Goal: Information Seeking & Learning: Check status

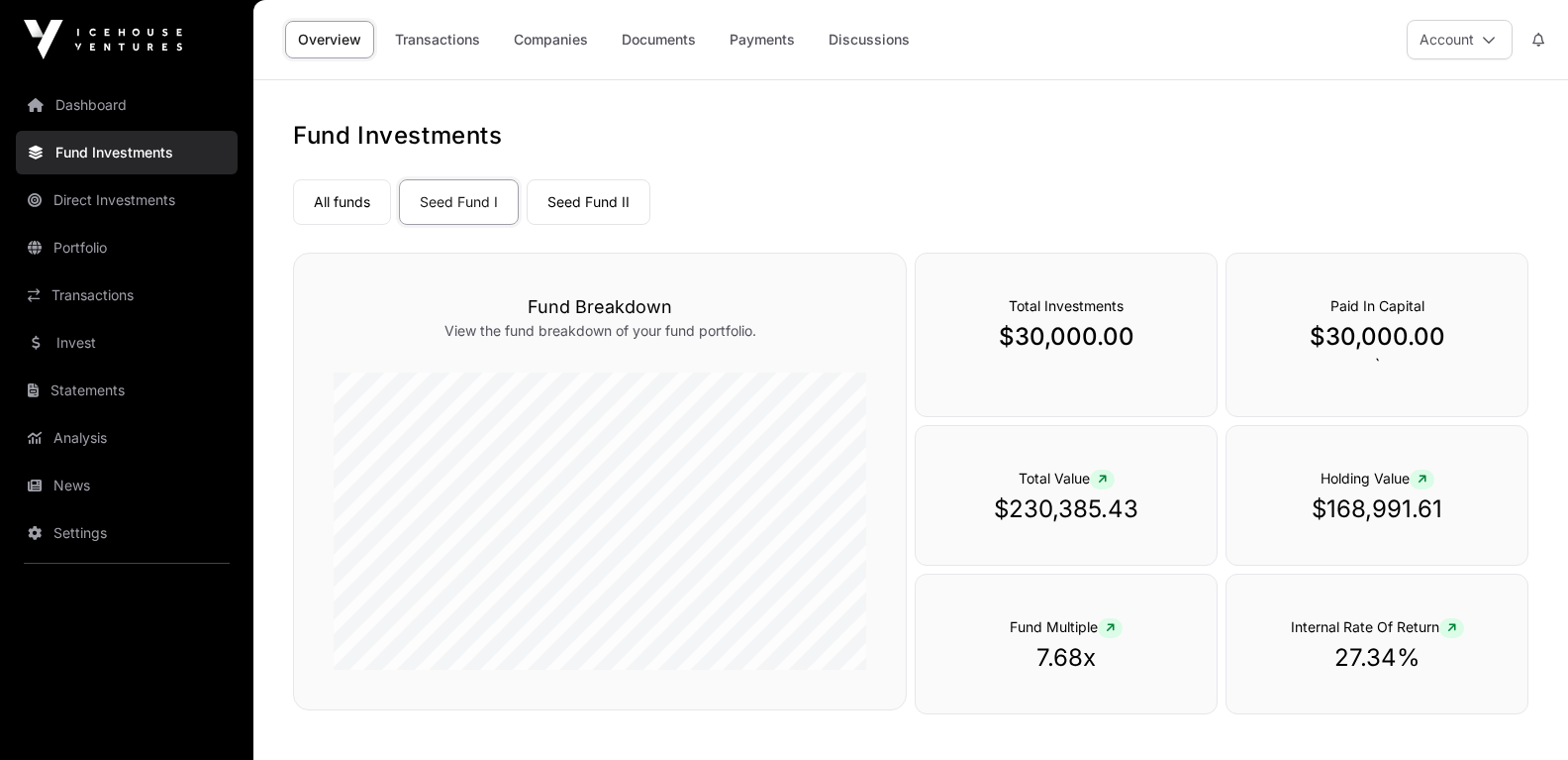
click at [878, 220] on div "All funds Seed Fund I Seed Fund II" at bounding box center [911, 198] width 1236 height 54
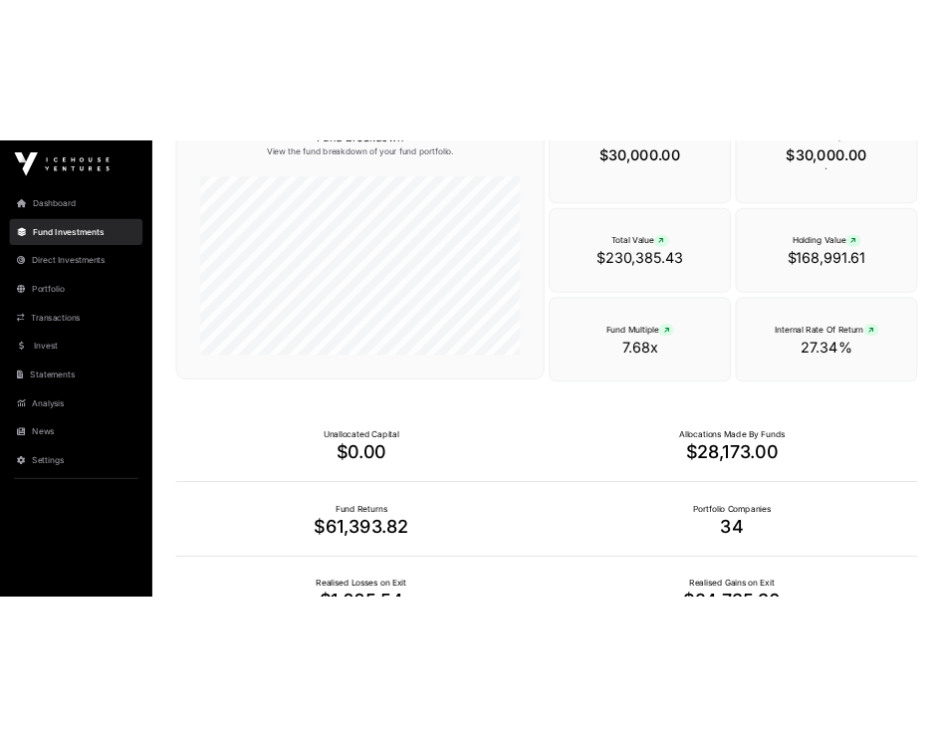
scroll to position [319, 0]
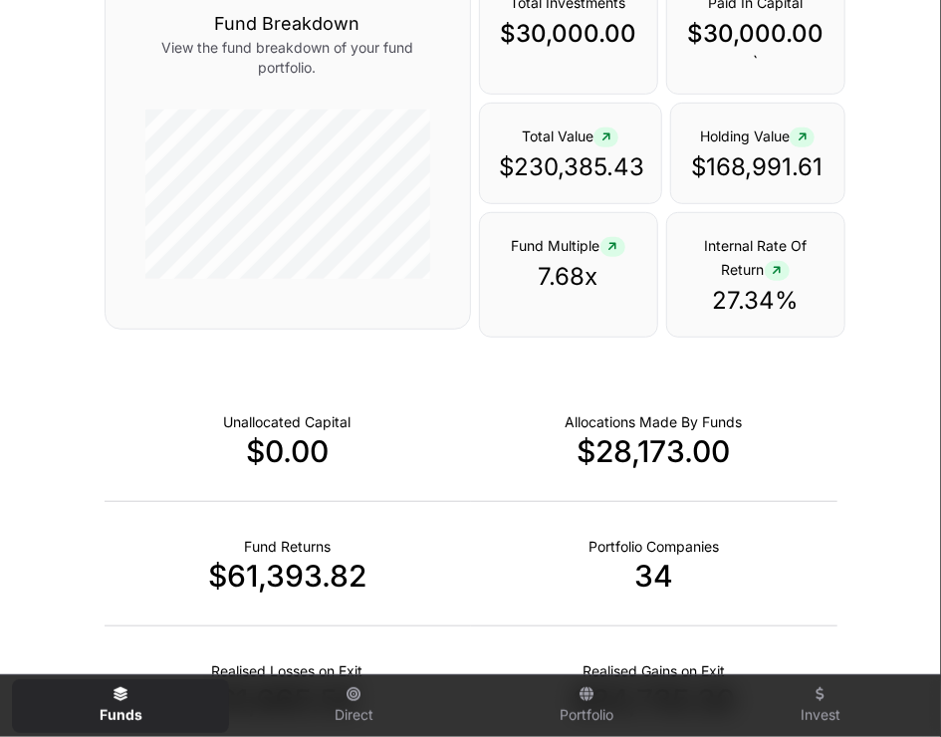
click at [299, 575] on p "$61,393.82" at bounding box center [288, 576] width 366 height 36
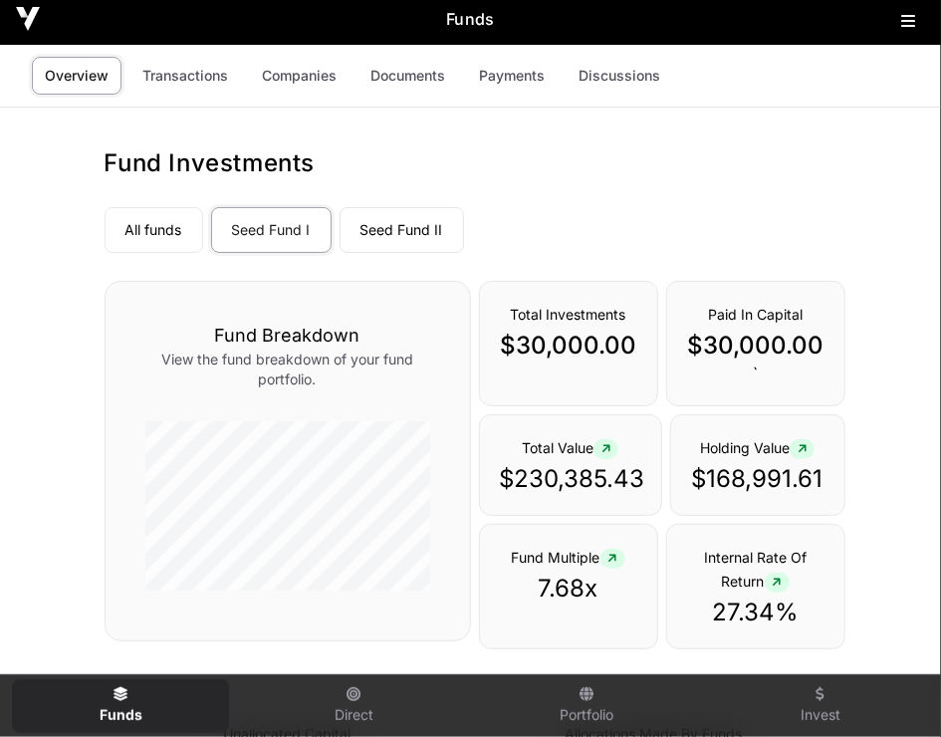
scroll to position [0, 0]
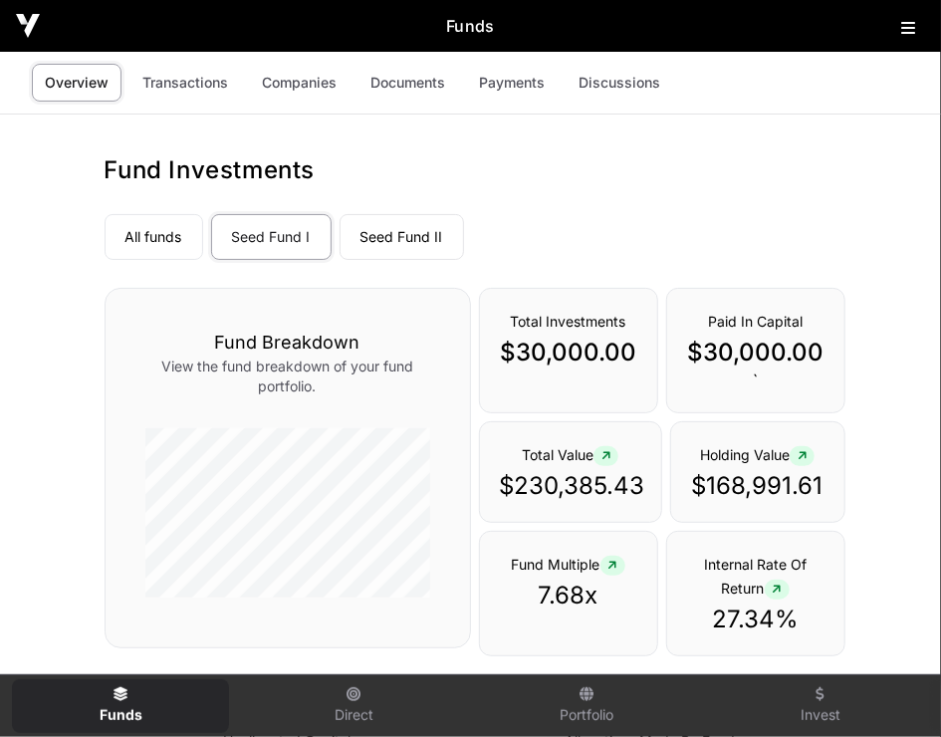
click at [407, 237] on link "Seed Fund II" at bounding box center [402, 237] width 124 height 46
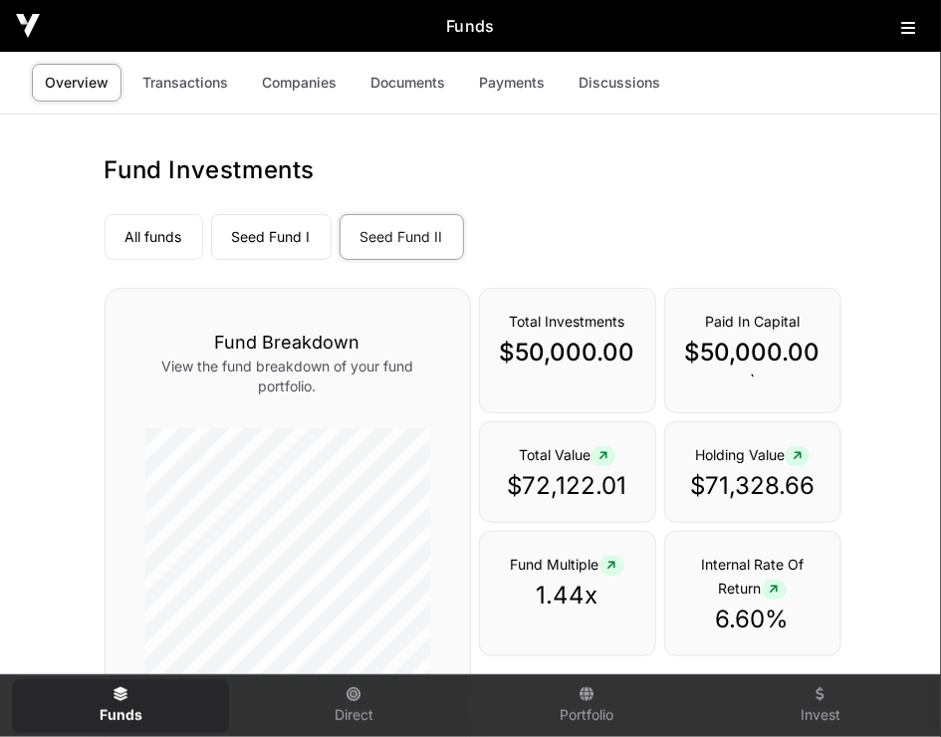
click at [254, 234] on link "Seed Fund I" at bounding box center [271, 237] width 121 height 46
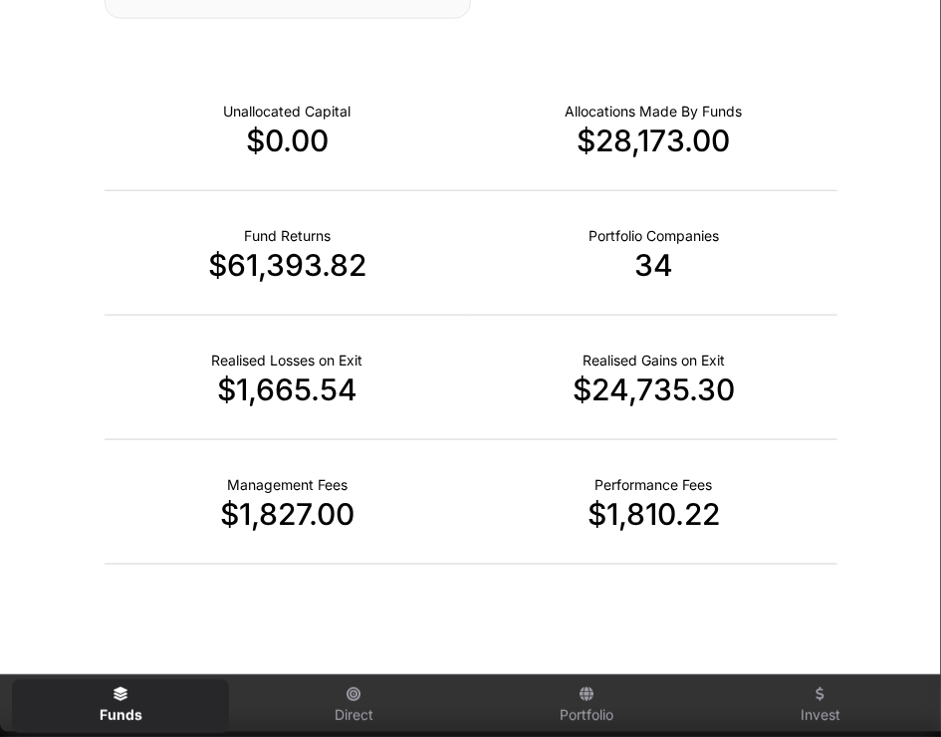
scroll to position [797, 0]
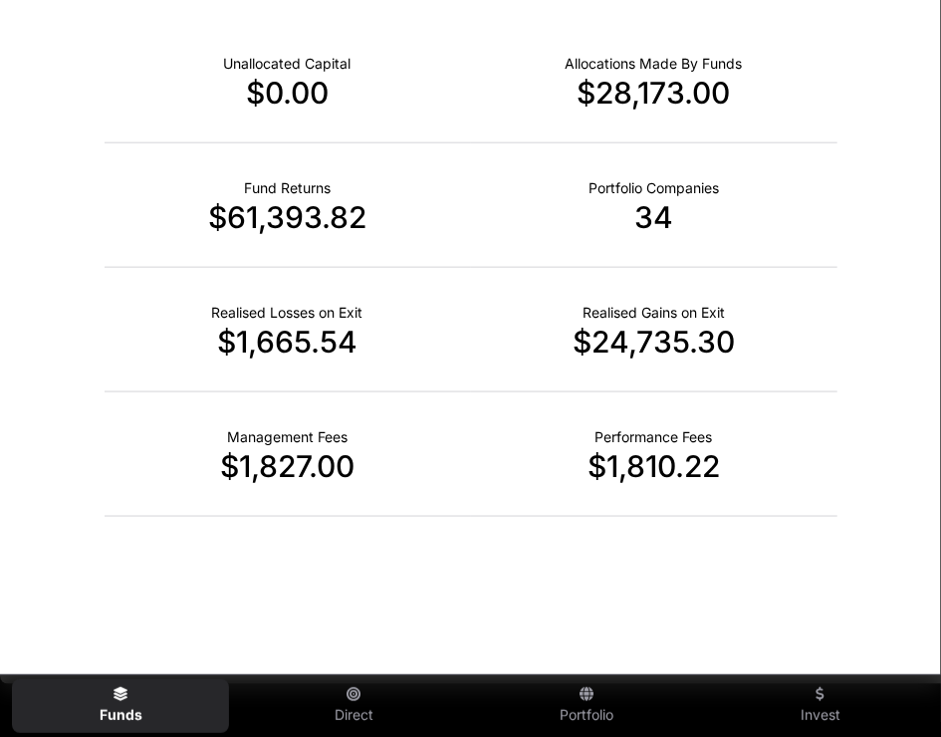
click at [286, 227] on p "$61,393.82" at bounding box center [288, 217] width 366 height 36
click at [251, 213] on p "$61,393.82" at bounding box center [288, 217] width 366 height 36
click at [158, 231] on p "$61,393.82" at bounding box center [288, 217] width 366 height 36
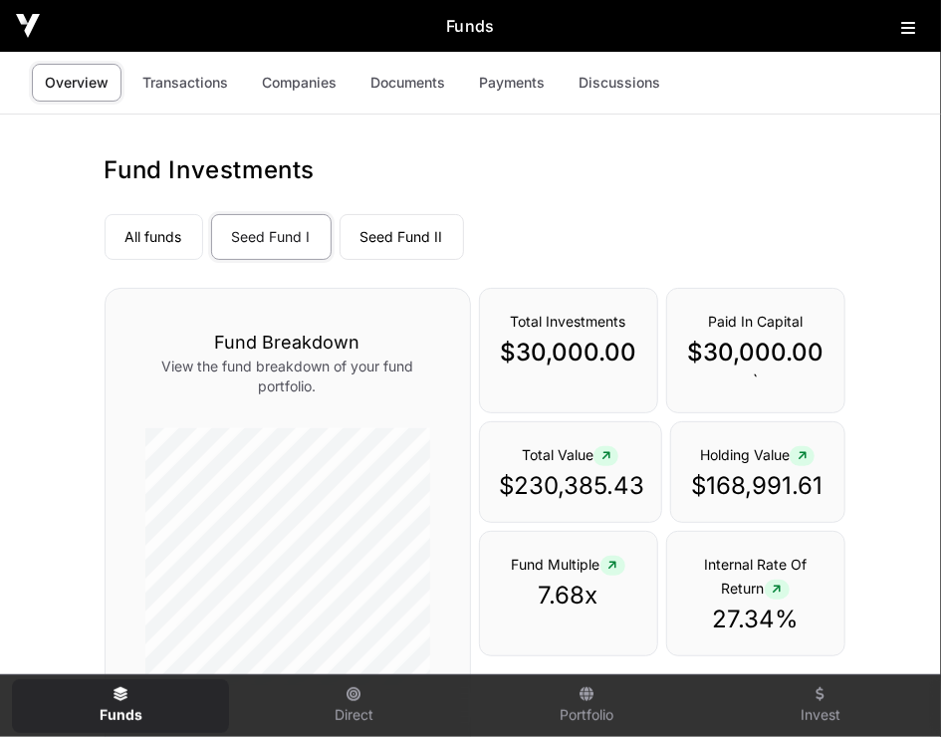
scroll to position [0, 0]
click at [525, 75] on link "Payments" at bounding box center [512, 83] width 92 height 38
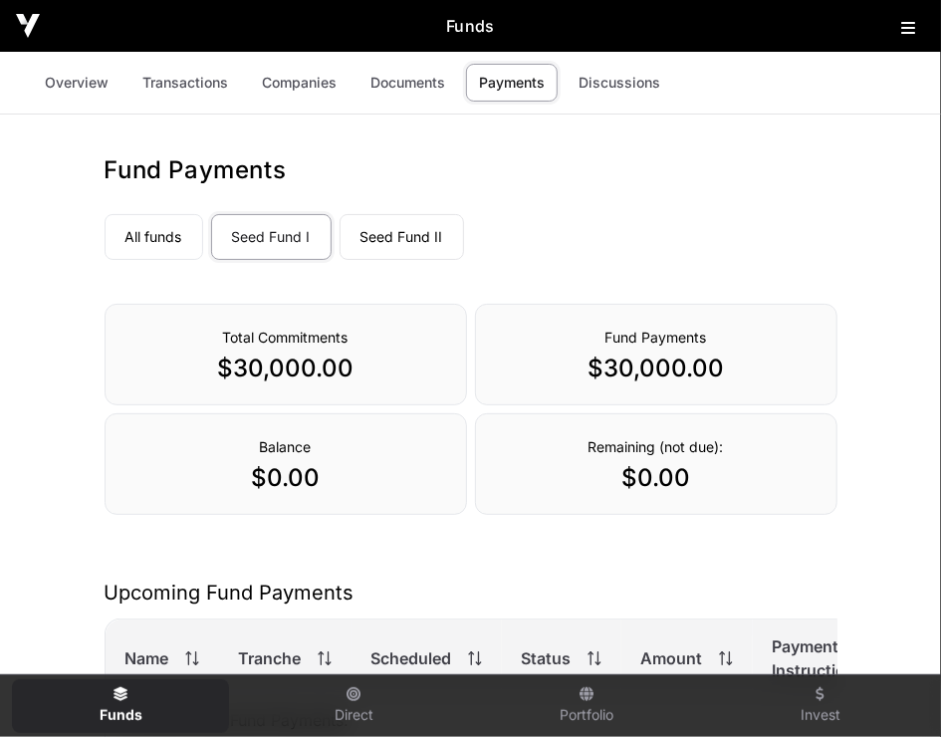
click at [206, 78] on link "Transactions" at bounding box center [185, 83] width 112 height 38
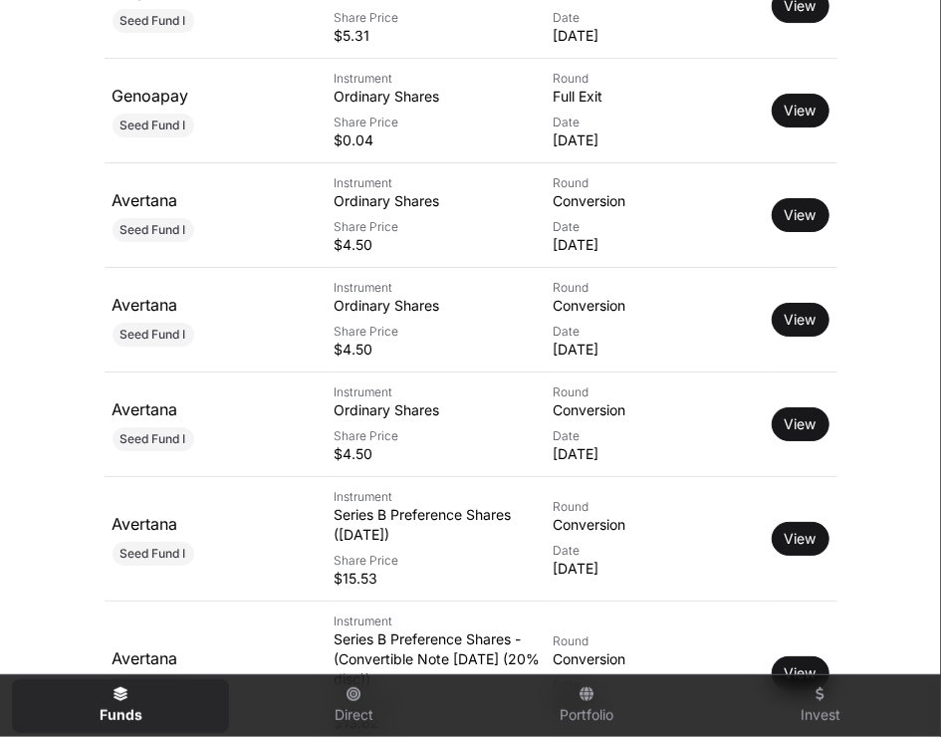
scroll to position [2496, 0]
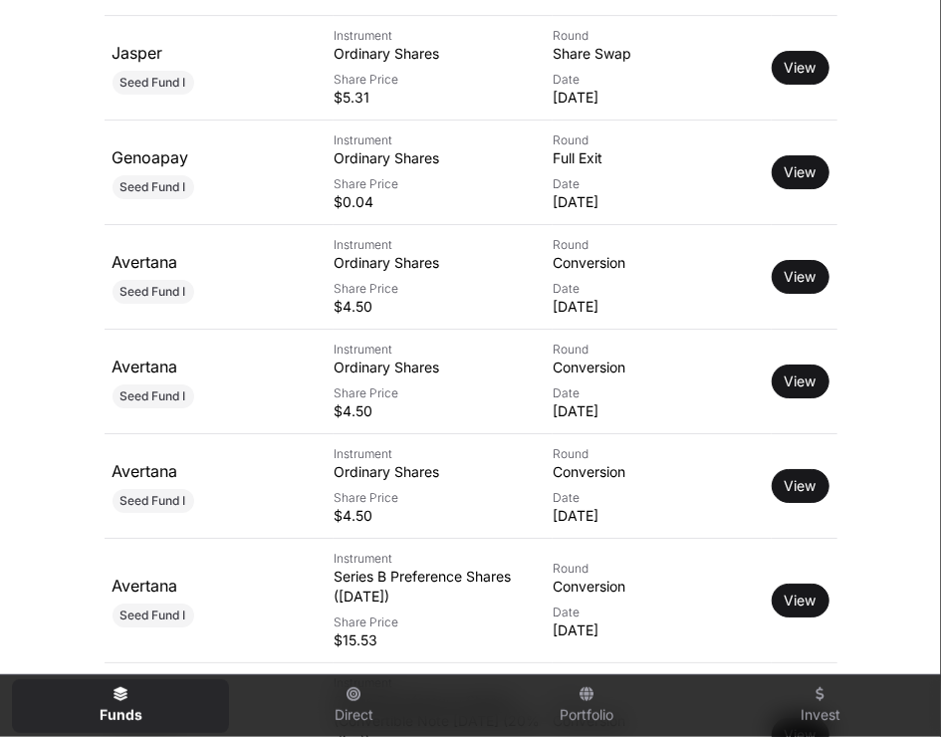
click at [359, 698] on icon at bounding box center [354, 694] width 14 height 14
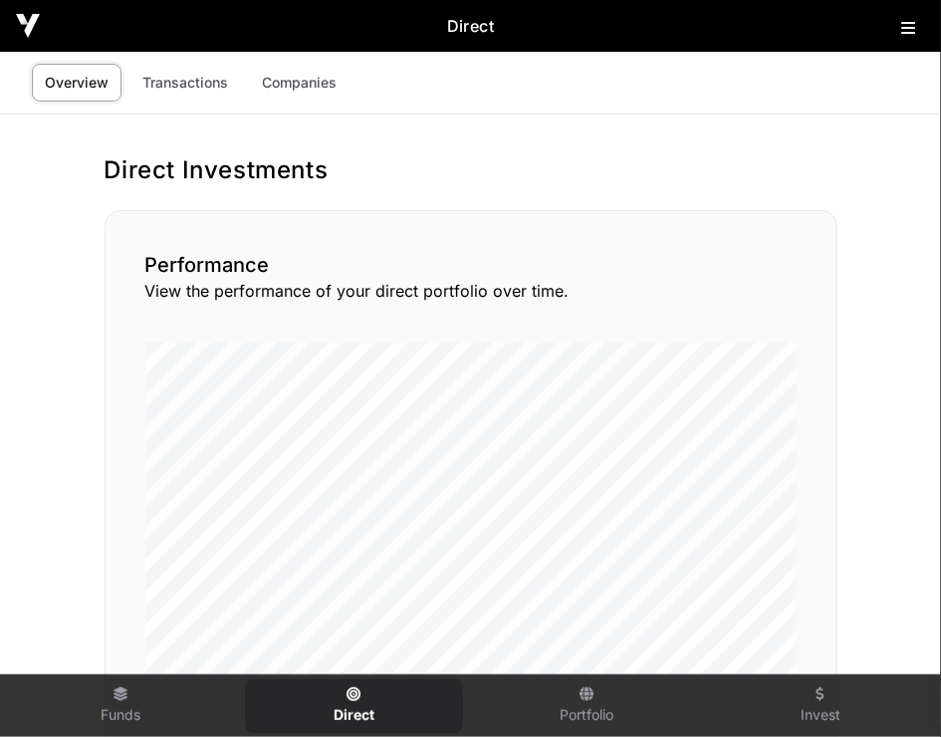
click at [592, 699] on icon at bounding box center [588, 694] width 14 height 14
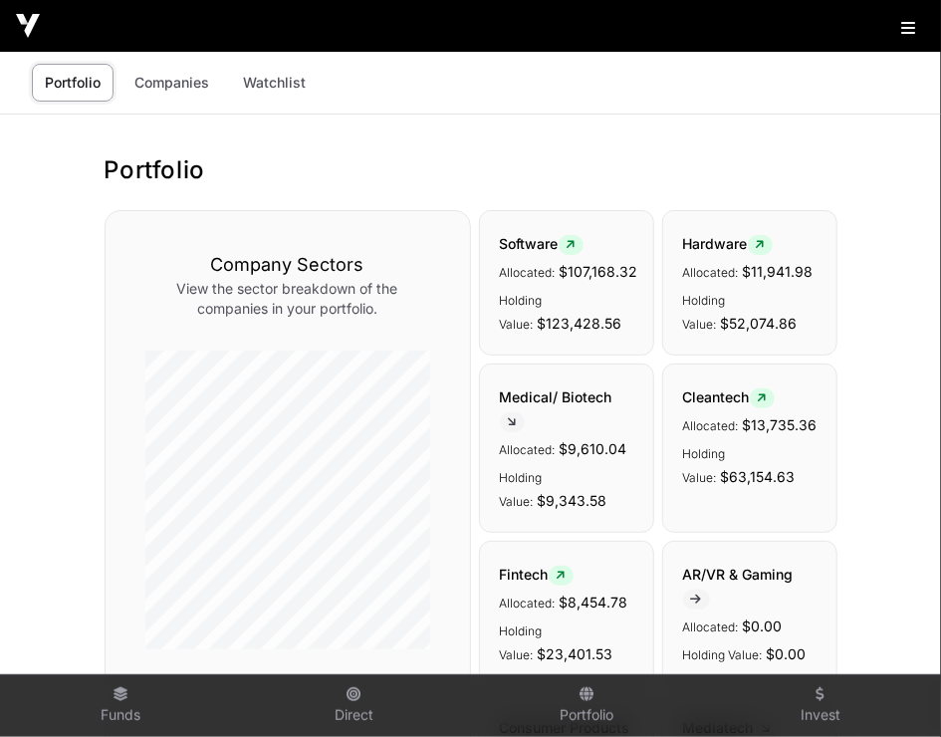
click at [825, 699] on link "Invest" at bounding box center [820, 706] width 217 height 54
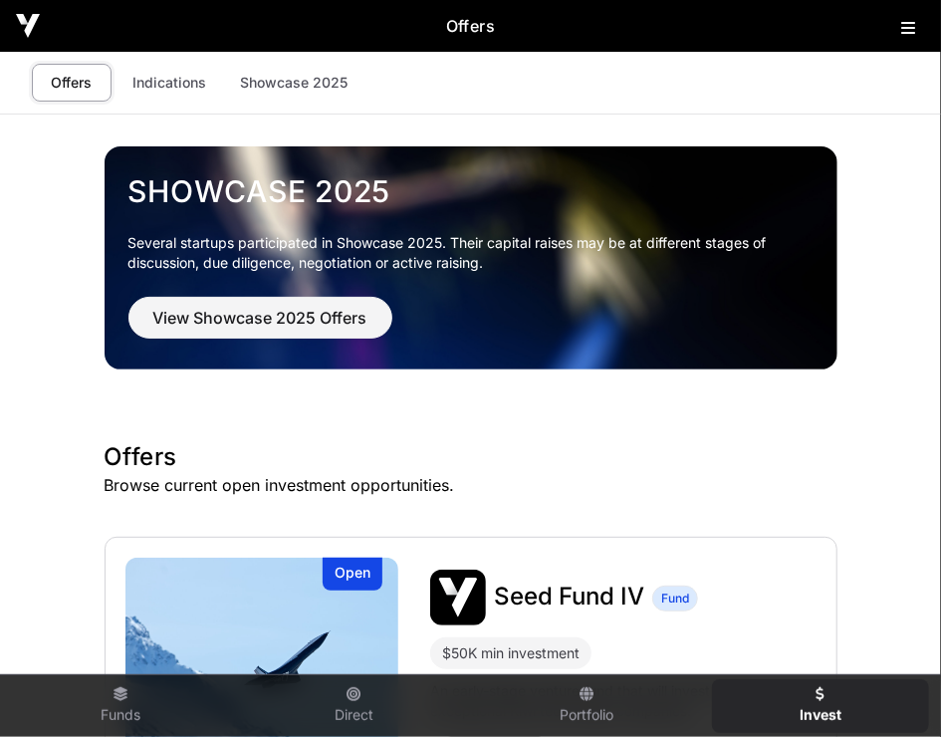
click at [901, 27] on icon at bounding box center [908, 28] width 14 height 16
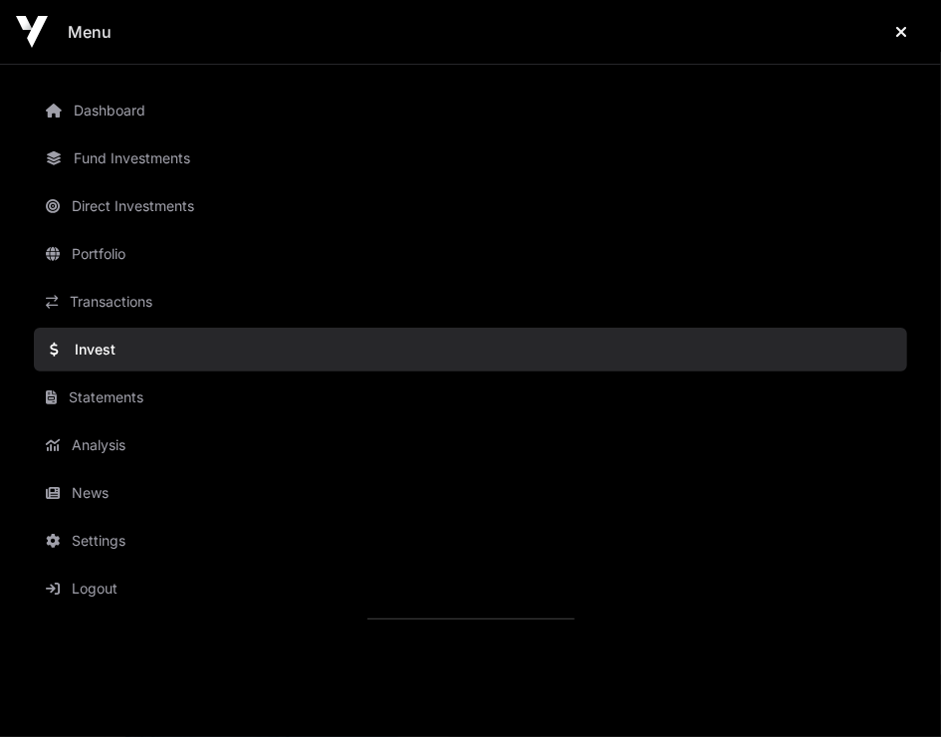
click at [95, 584] on button "Logout" at bounding box center [486, 589] width 905 height 44
